Goal: Transaction & Acquisition: Purchase product/service

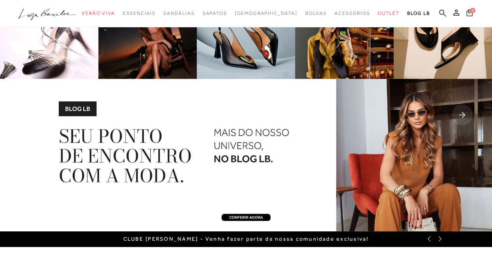
click at [441, 13] on icon at bounding box center [442, 12] width 7 height 7
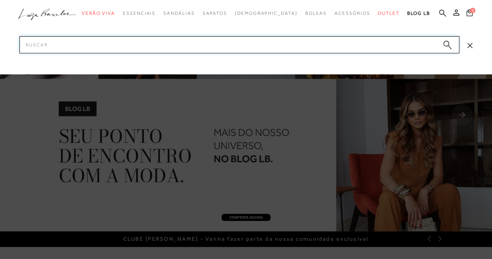
click at [178, 46] on input "Pesquisar" at bounding box center [239, 44] width 440 height 17
type input "sapatilha"
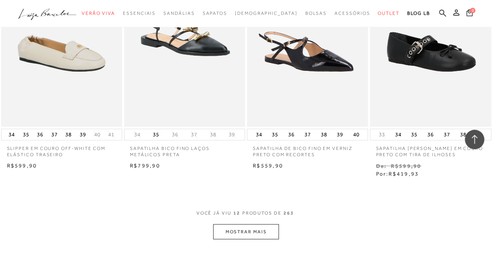
scroll to position [623, 0]
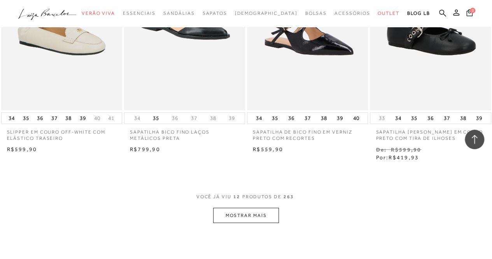
click at [244, 216] on button "MOSTRAR MAIS" at bounding box center [245, 214] width 65 height 15
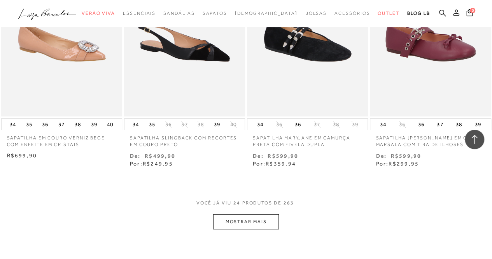
scroll to position [1380, 0]
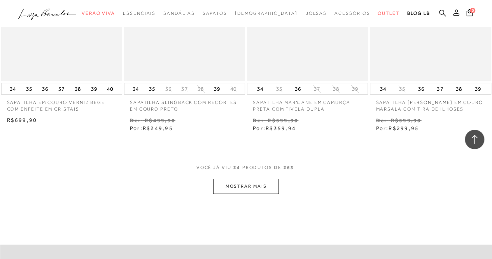
click at [241, 183] on button "MOSTRAR MAIS" at bounding box center [245, 186] width 65 height 15
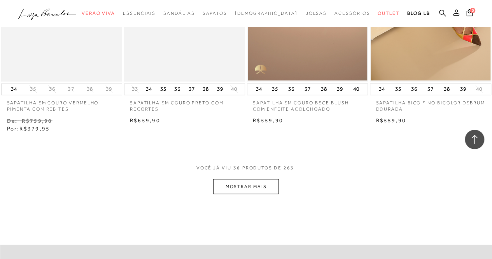
scroll to position [2119, 0]
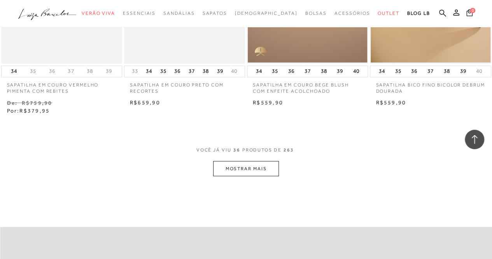
click at [254, 166] on button "MOSTRAR MAIS" at bounding box center [245, 168] width 65 height 15
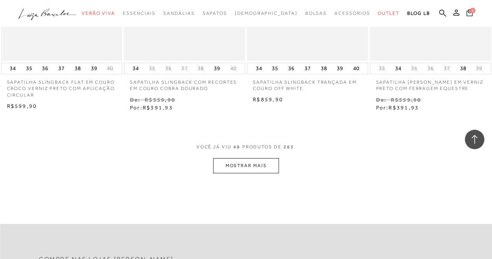
scroll to position [2859, 0]
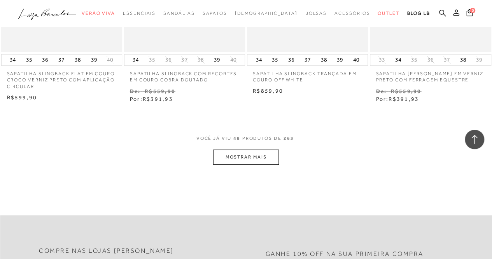
click at [251, 155] on button "MOSTRAR MAIS" at bounding box center [245, 156] width 65 height 15
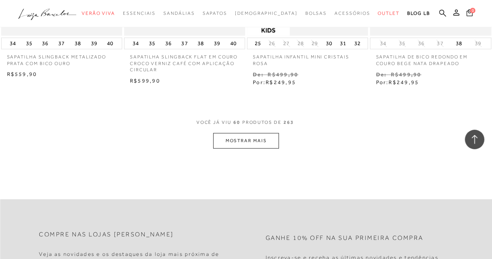
scroll to position [3598, 0]
click at [260, 137] on button "MOSTRAR MAIS" at bounding box center [245, 139] width 65 height 15
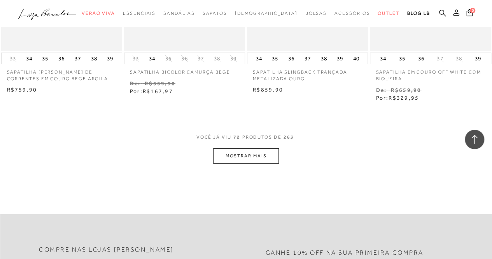
scroll to position [4298, 0]
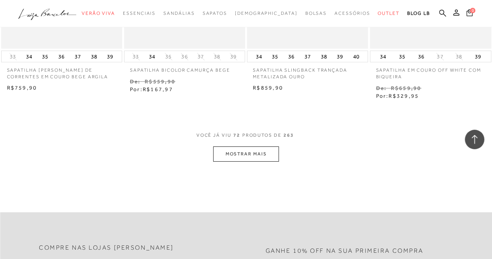
click at [256, 151] on button "MOSTRAR MAIS" at bounding box center [245, 153] width 65 height 15
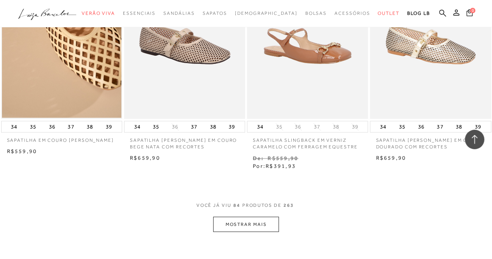
scroll to position [5013, 0]
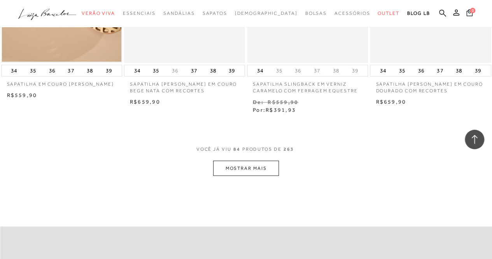
click at [247, 162] on button "MOSTRAR MAIS" at bounding box center [245, 167] width 65 height 15
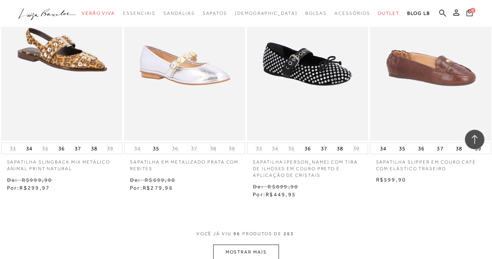
scroll to position [5703, 0]
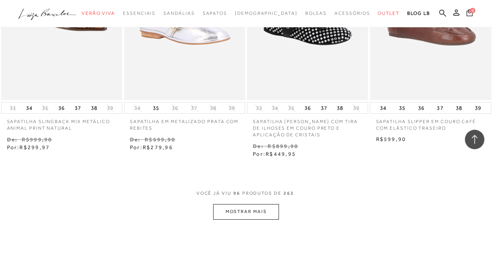
click at [263, 207] on button "MOSTRAR MAIS" at bounding box center [245, 211] width 65 height 15
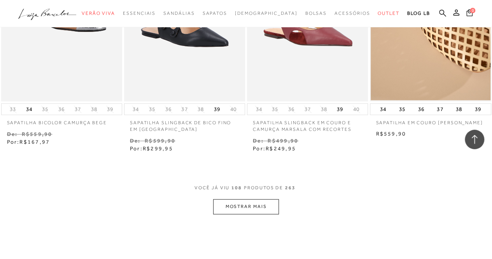
scroll to position [6443, 0]
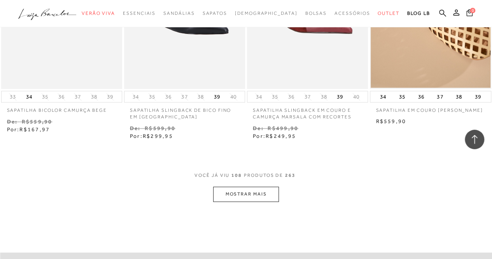
click at [261, 186] on button "MOSTRAR MAIS" at bounding box center [245, 193] width 65 height 15
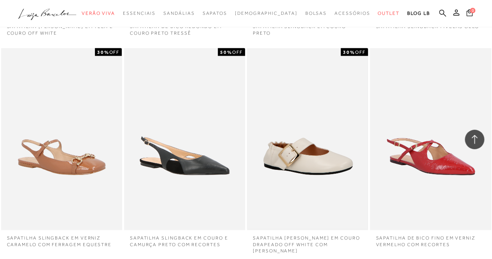
scroll to position [6754, 0]
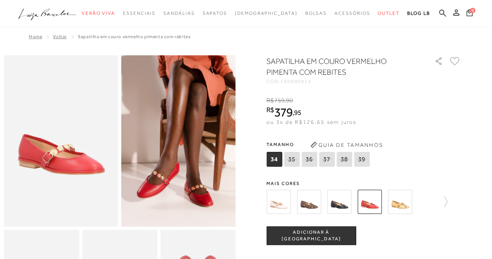
click at [423, 120] on div "R$ 759 , 90 R$ 379 , 95 ou 3x de R$126,65 sem juros De R$ 759,90 Por: R$ 379,95" at bounding box center [364, 111] width 195 height 30
click at [323, 160] on span "37" at bounding box center [327, 159] width 16 height 15
select select
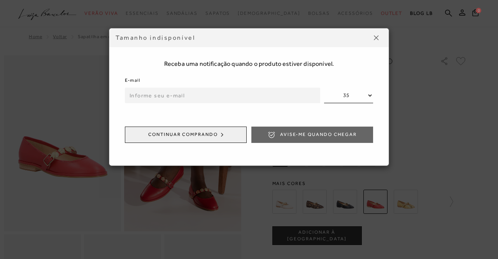
click at [327, 161] on div "Tamanho indisponível Receba uma notificação quando o produto estiver disponível…" at bounding box center [249, 129] width 498 height 259
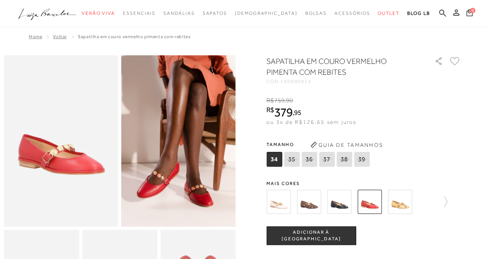
click at [325, 159] on icon at bounding box center [326, 159] width 11 height 10
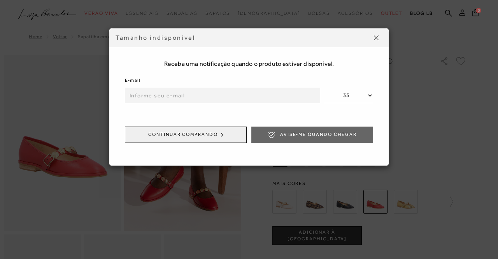
click at [376, 38] on img at bounding box center [376, 37] width 5 height 5
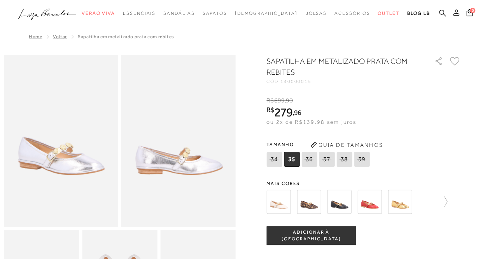
click at [421, 142] on div "Tamanho 34 35 36" at bounding box center [364, 154] width 195 height 30
click at [307, 200] on img at bounding box center [309, 202] width 24 height 24
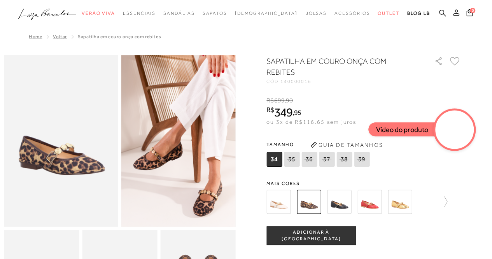
click at [346, 159] on icon at bounding box center [344, 159] width 10 height 9
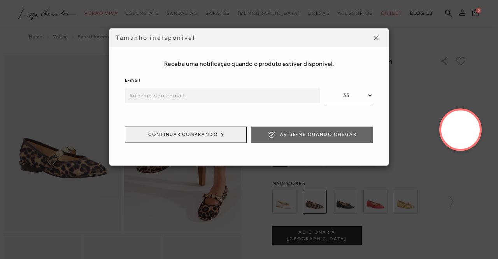
click at [378, 37] on img at bounding box center [376, 37] width 5 height 5
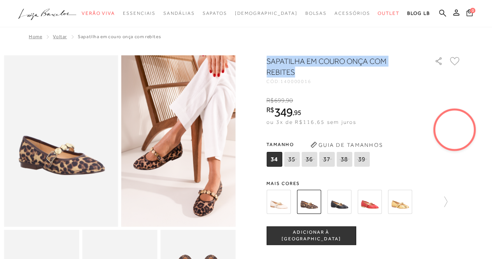
drag, startPoint x: 277, startPoint y: 61, endPoint x: 306, endPoint y: 76, distance: 32.6
click at [306, 76] on h1 "SAPATILHA EM COURO ONÇA COM REBITES" at bounding box center [340, 67] width 146 height 22
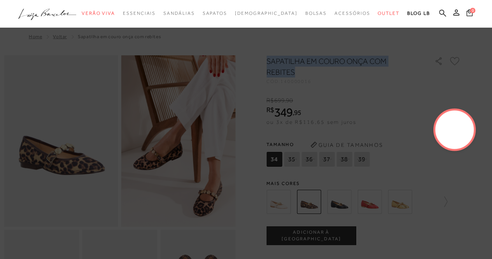
copy h1 "SAPATILHA EM COURO ONÇA COM REBITES"
